Goal: Navigation & Orientation: Understand site structure

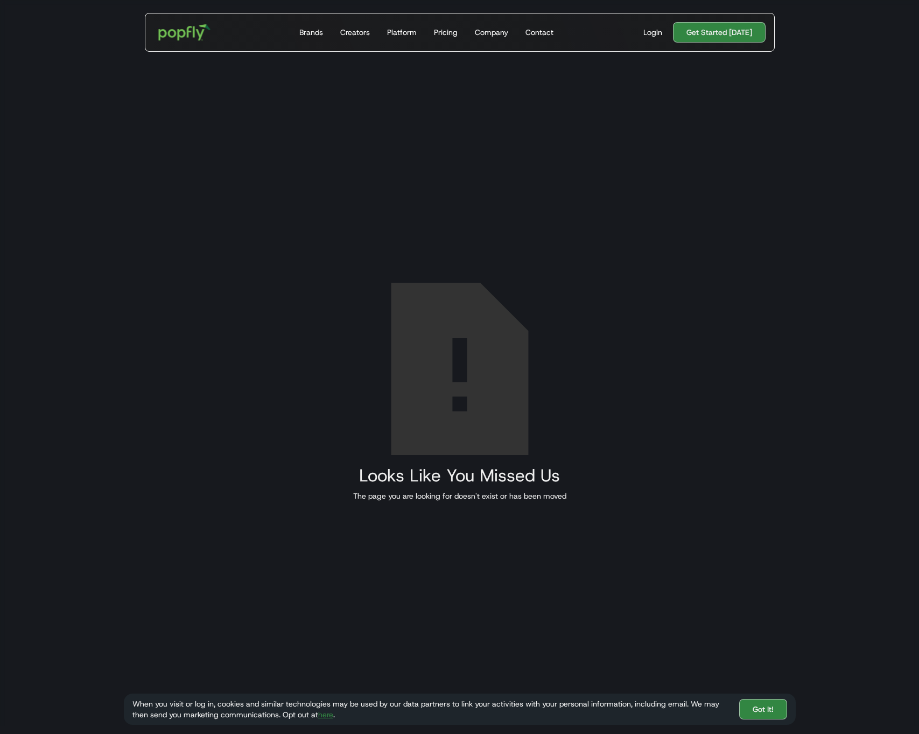
click at [173, 31] on img "home" at bounding box center [184, 32] width 67 height 31
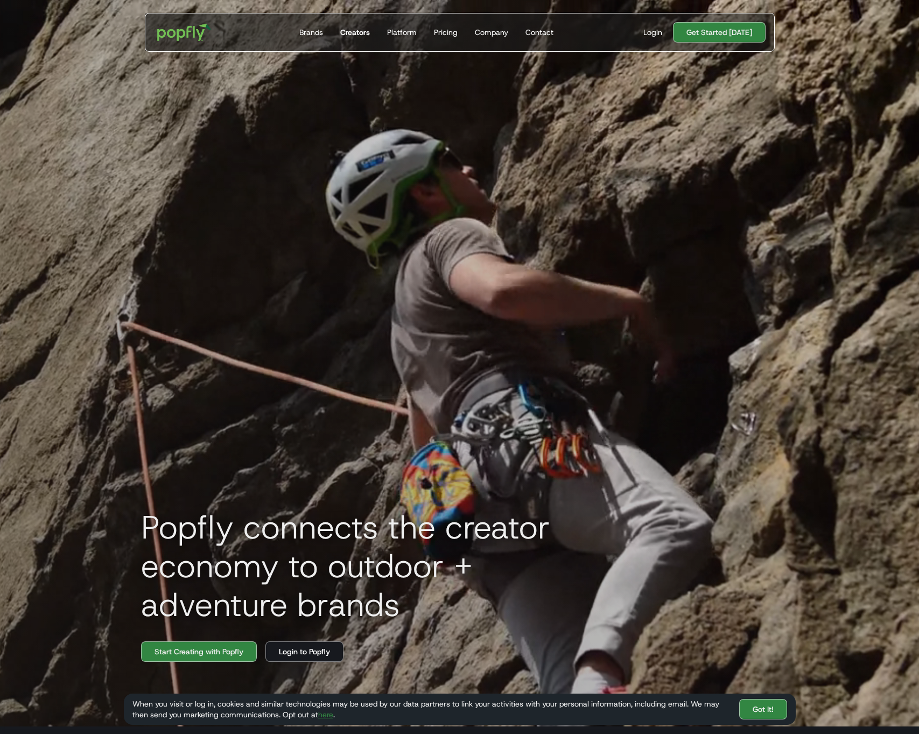
click at [352, 33] on div "Creators" at bounding box center [355, 32] width 30 height 11
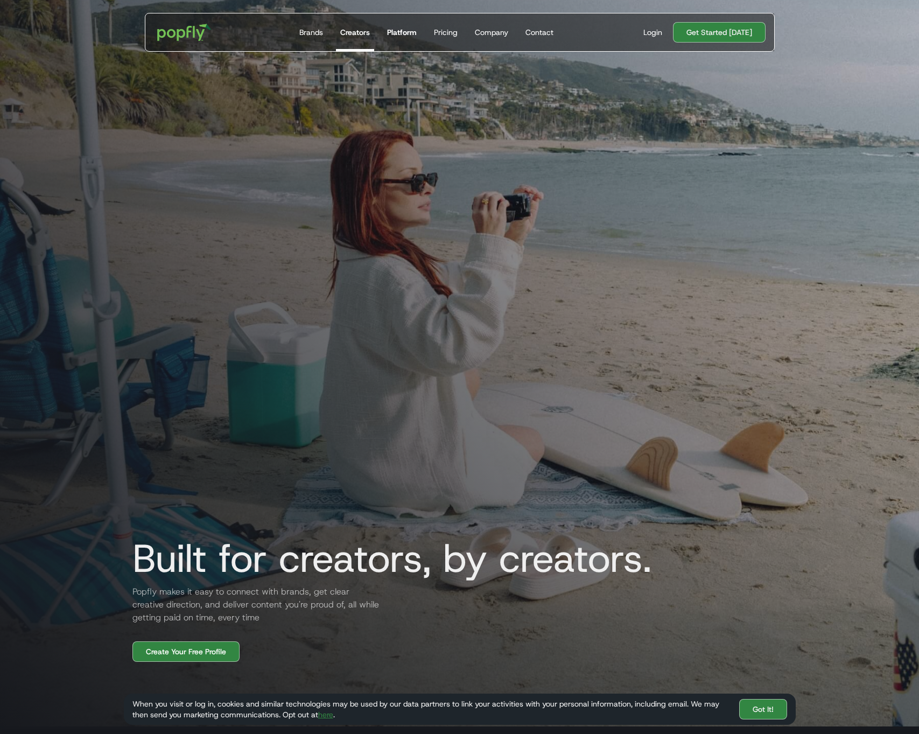
click at [410, 31] on div "Platform" at bounding box center [402, 32] width 30 height 11
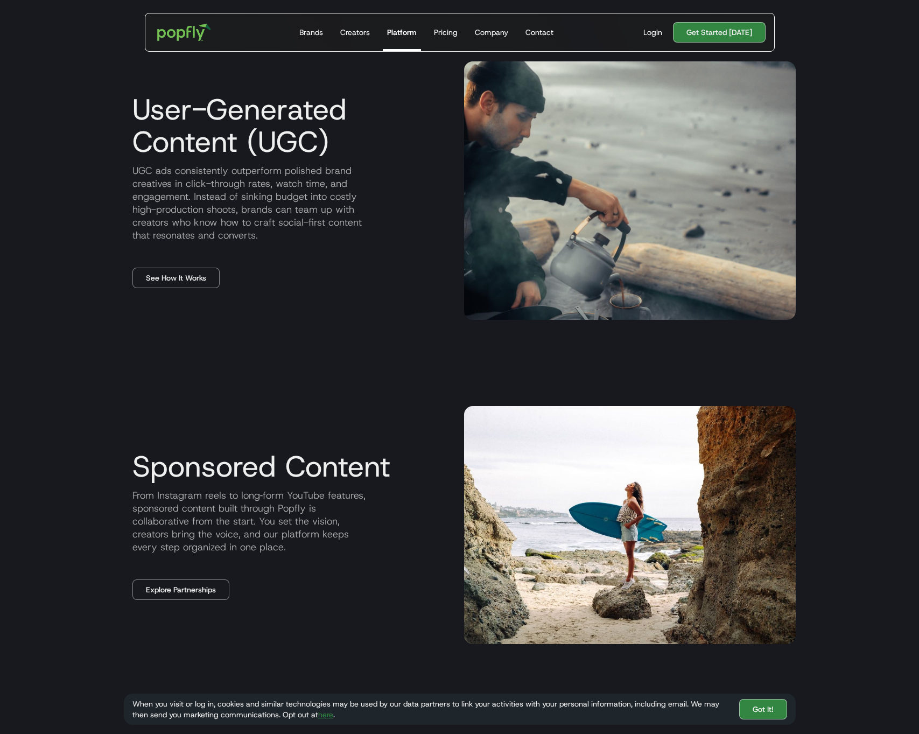
scroll to position [810, 0]
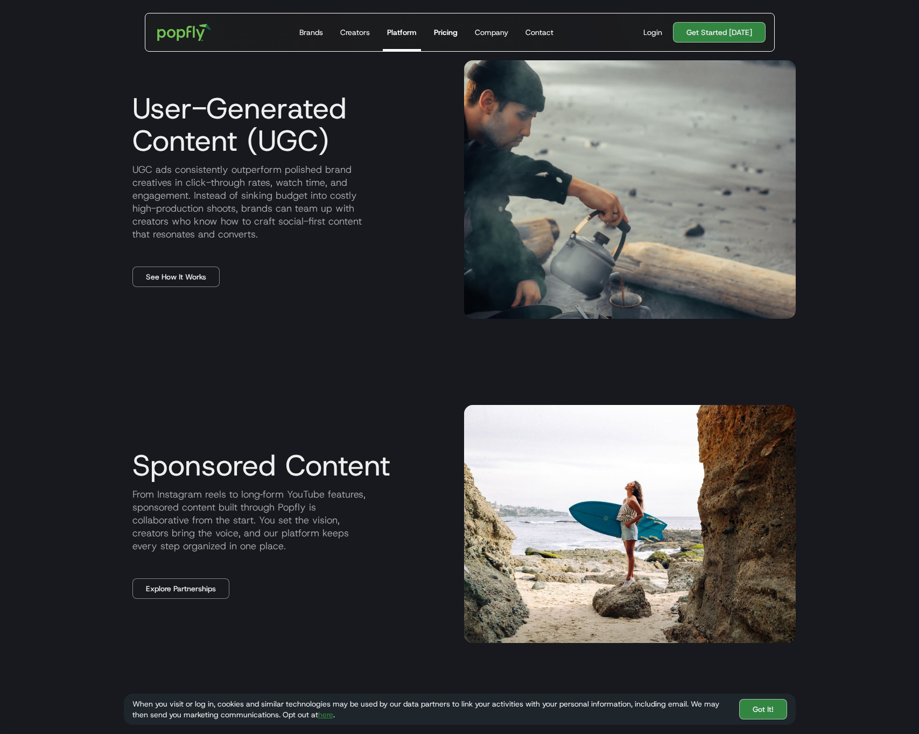
click at [445, 35] on div "Pricing" at bounding box center [446, 32] width 24 height 11
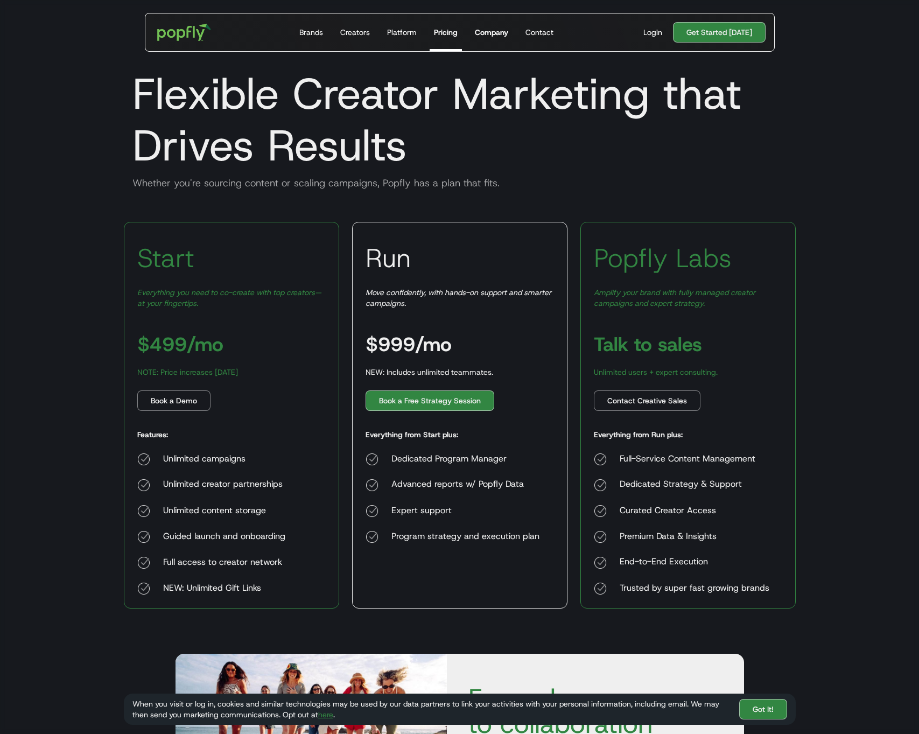
click at [497, 33] on div "Company" at bounding box center [491, 32] width 33 height 11
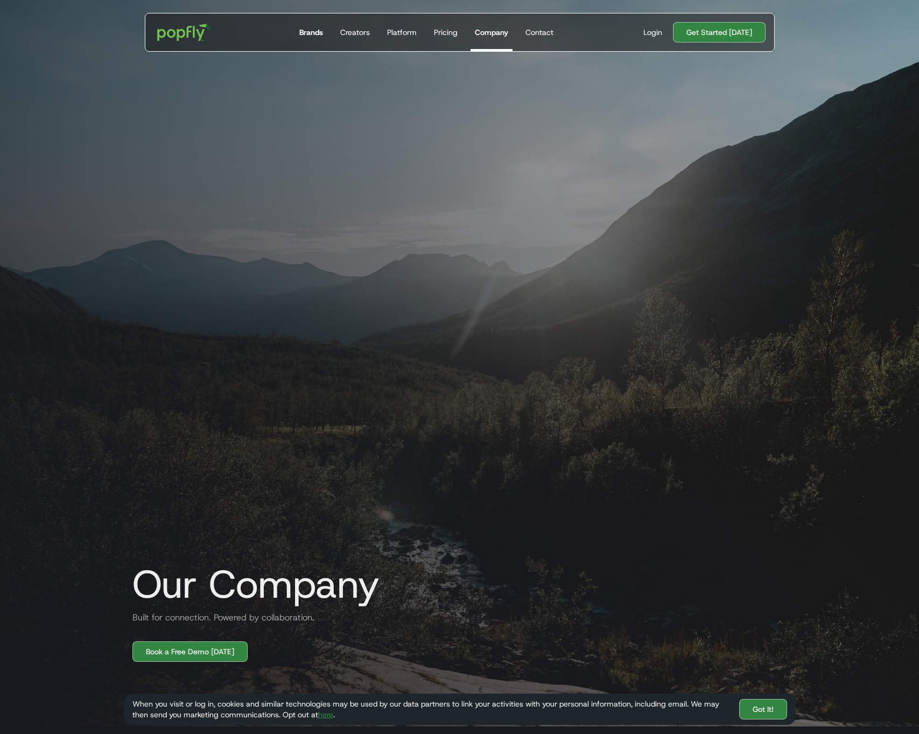
click at [317, 34] on div "Brands" at bounding box center [311, 32] width 24 height 11
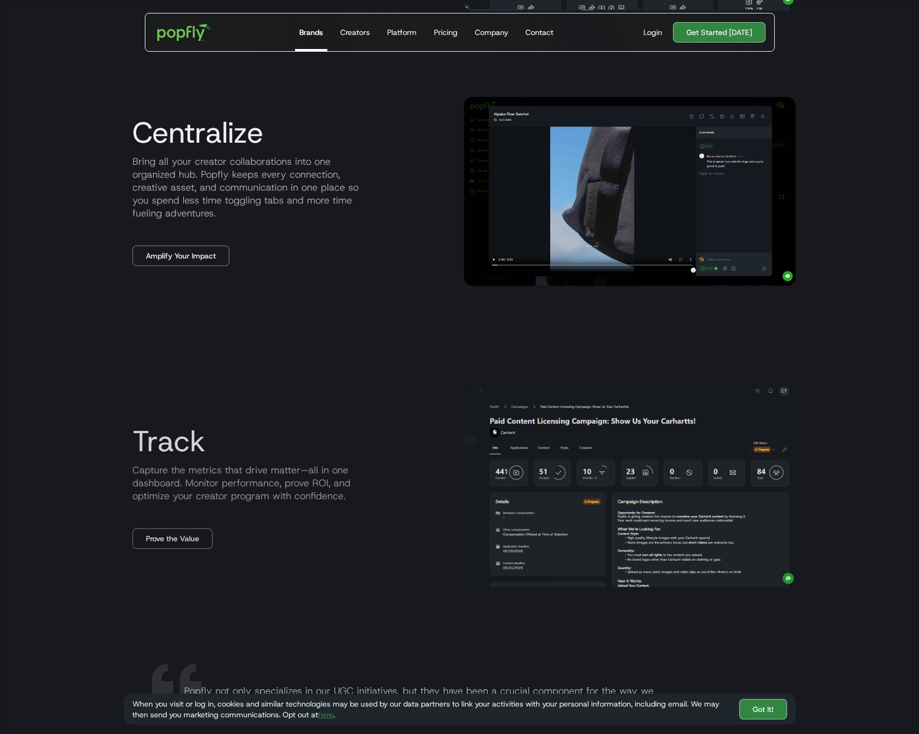
scroll to position [1438, 0]
